Goal: Task Accomplishment & Management: Manage account settings

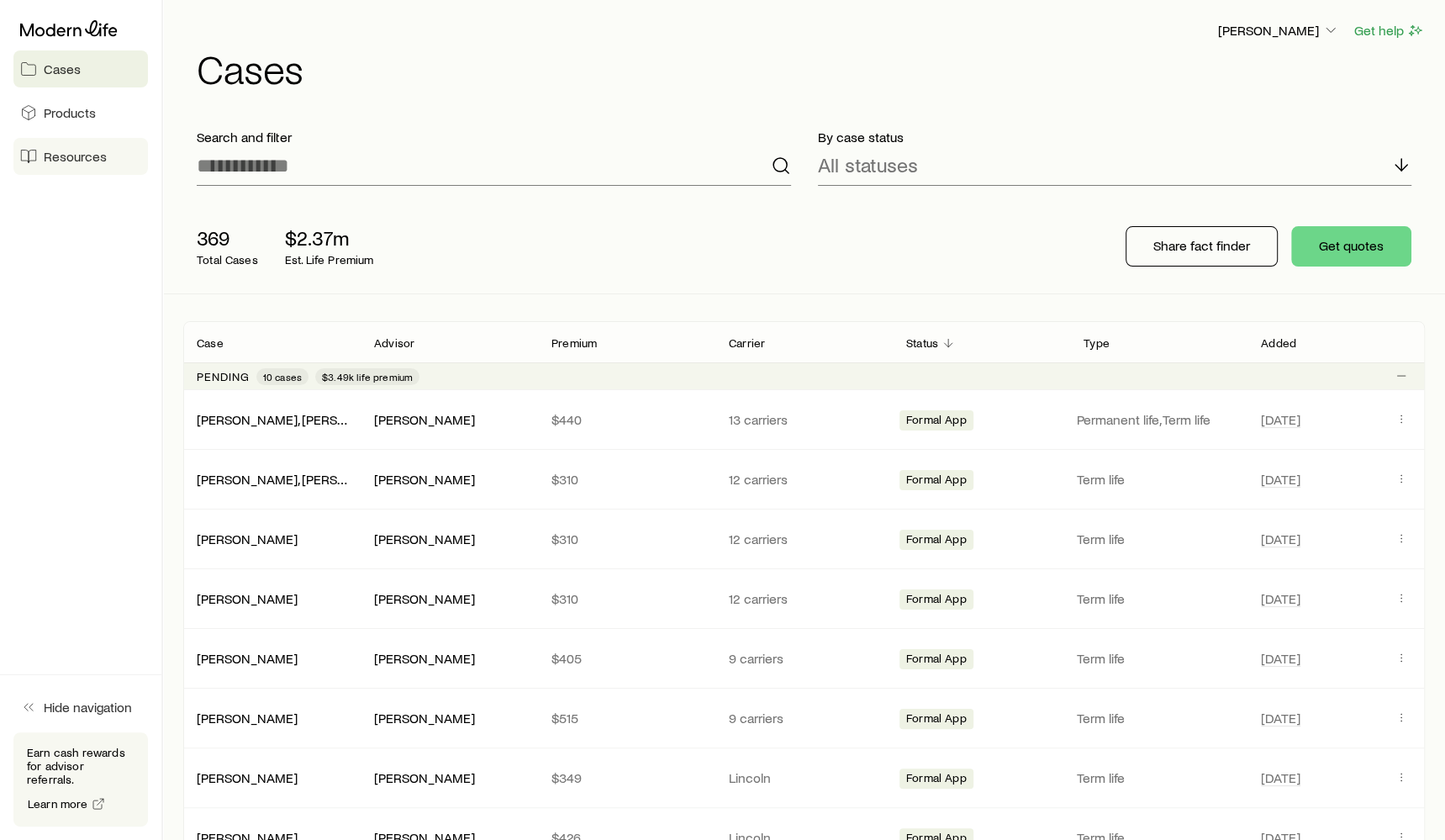
click at [83, 166] on link "Resources" at bounding box center [80, 156] width 135 height 37
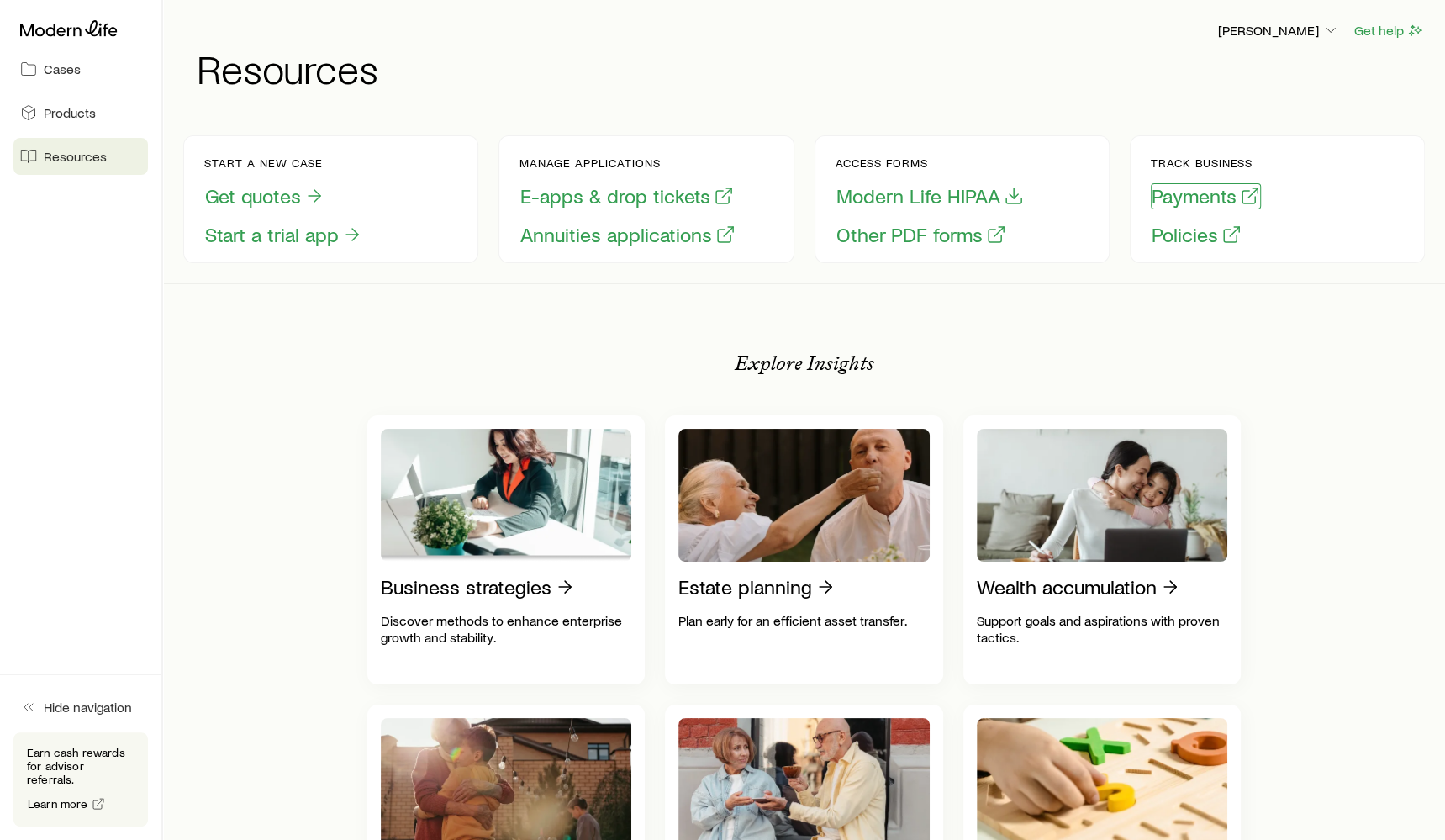
click at [1188, 197] on button "Payments" at bounding box center [1207, 196] width 110 height 26
click at [1195, 232] on button "Policies" at bounding box center [1197, 234] width 92 height 26
click at [1198, 199] on button "Payments" at bounding box center [1207, 196] width 110 height 26
click at [1247, 201] on icon "button" at bounding box center [1249, 196] width 20 height 20
click at [1174, 265] on div "Start a new case Get quotes Start a trial app Manage applications E-apps & drop…" at bounding box center [803, 199] width 1241 height 168
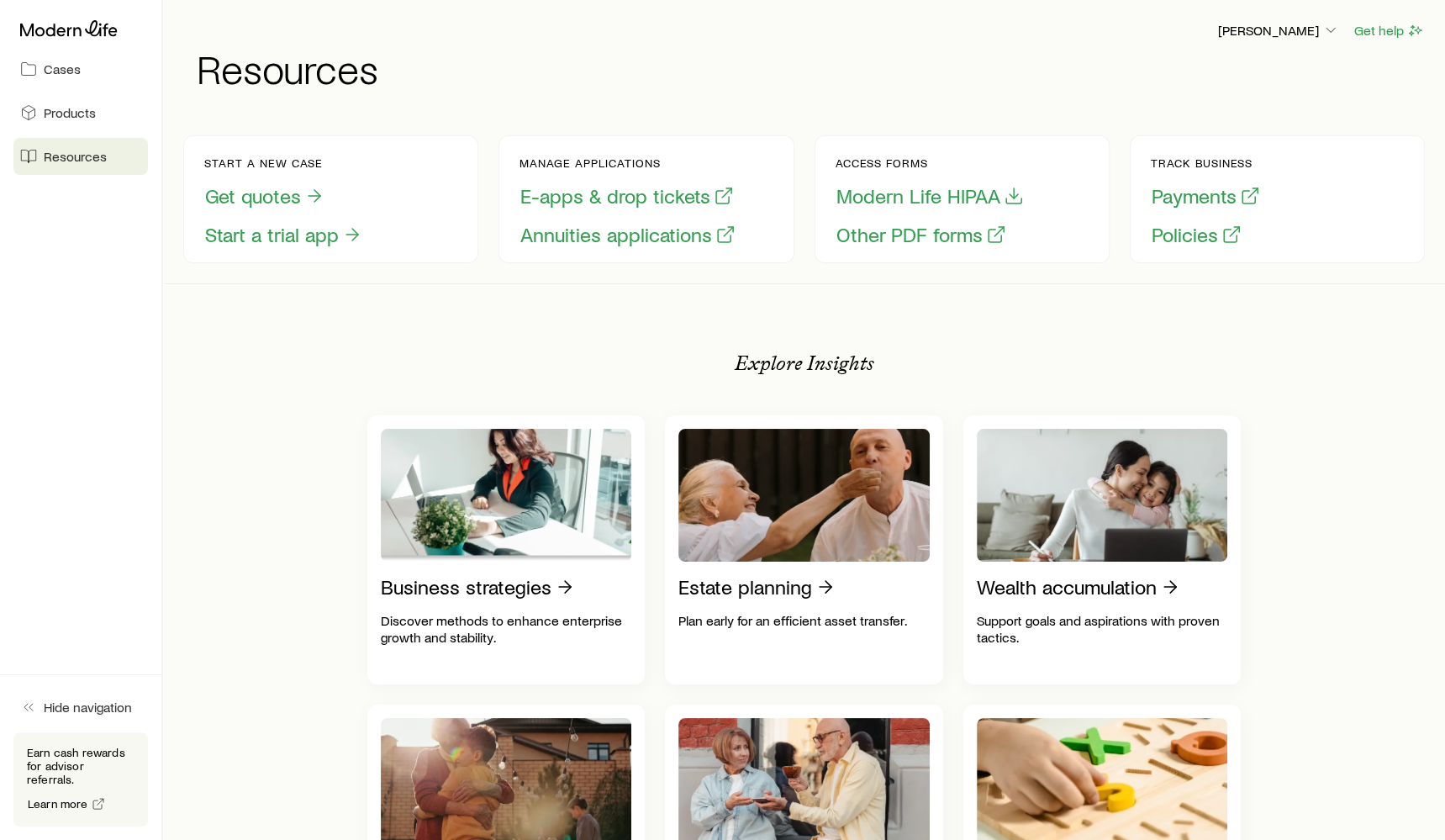
click at [1286, 201] on div "Track business Payments Policies" at bounding box center [1277, 200] width 295 height 128
click at [89, 86] on link "Cases" at bounding box center [80, 69] width 135 height 37
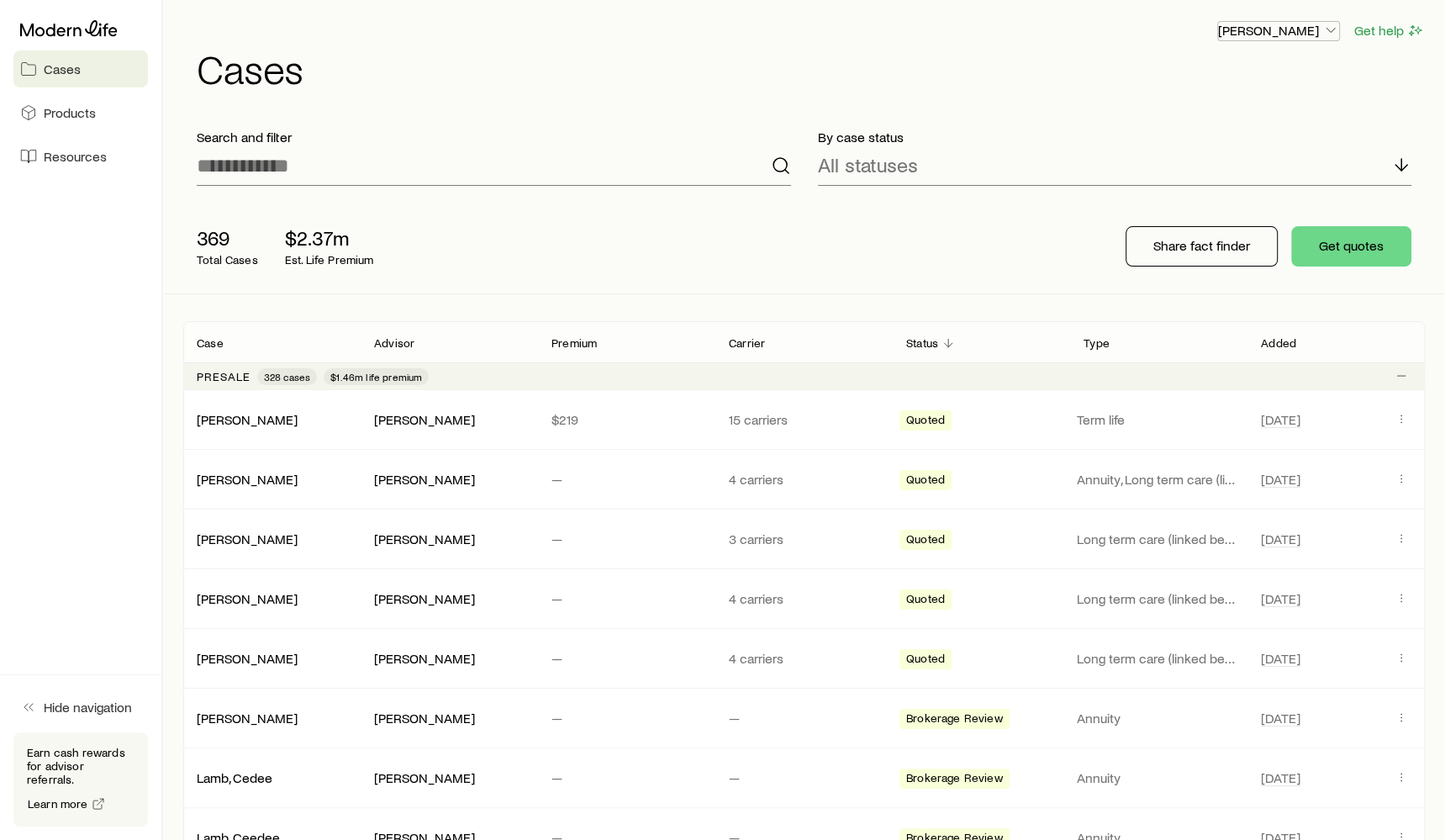
click at [1299, 40] on button "[PERSON_NAME]" at bounding box center [1278, 31] width 123 height 20
click at [1197, 194] on span "Sign out" at bounding box center [1200, 202] width 47 height 16
